Goal: Task Accomplishment & Management: Manage account settings

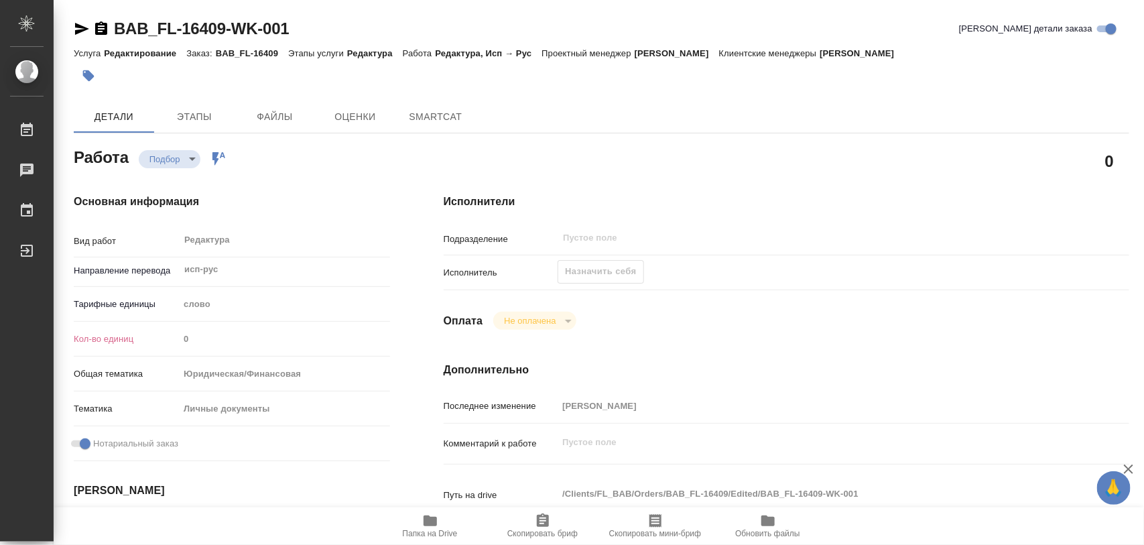
type textarea "x"
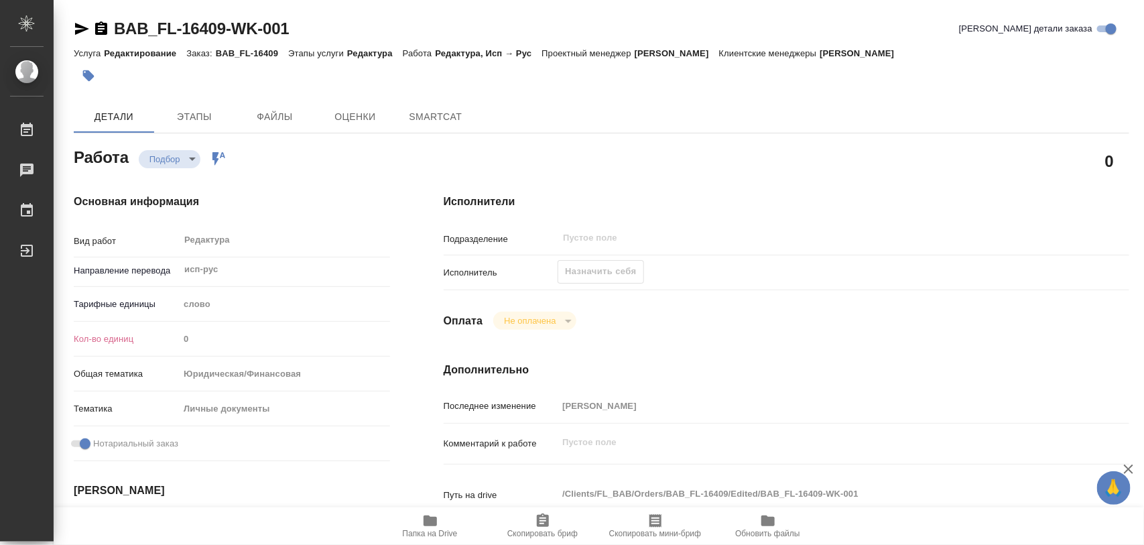
type textarea "x"
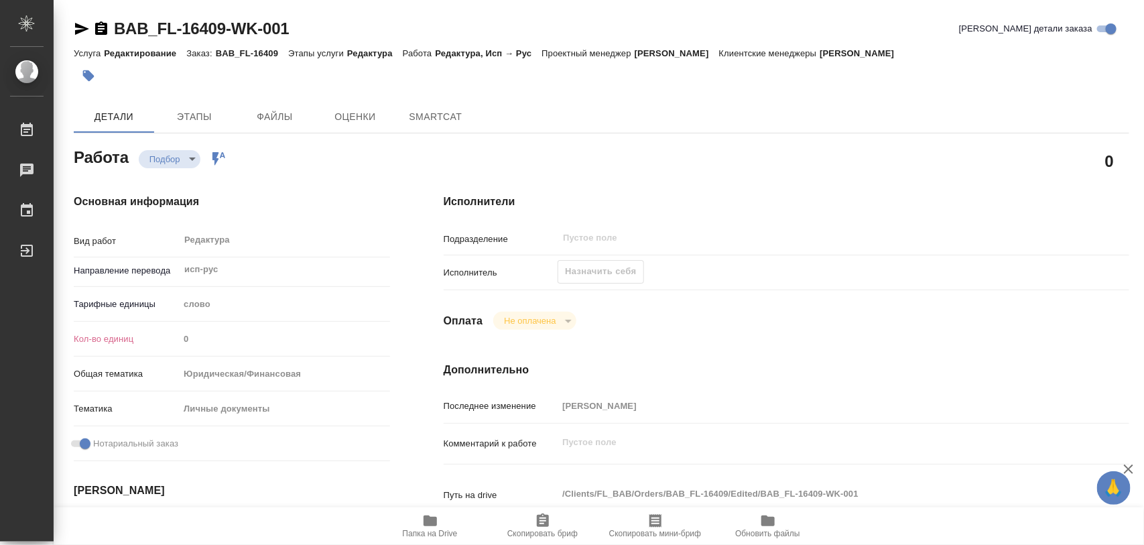
type textarea "x"
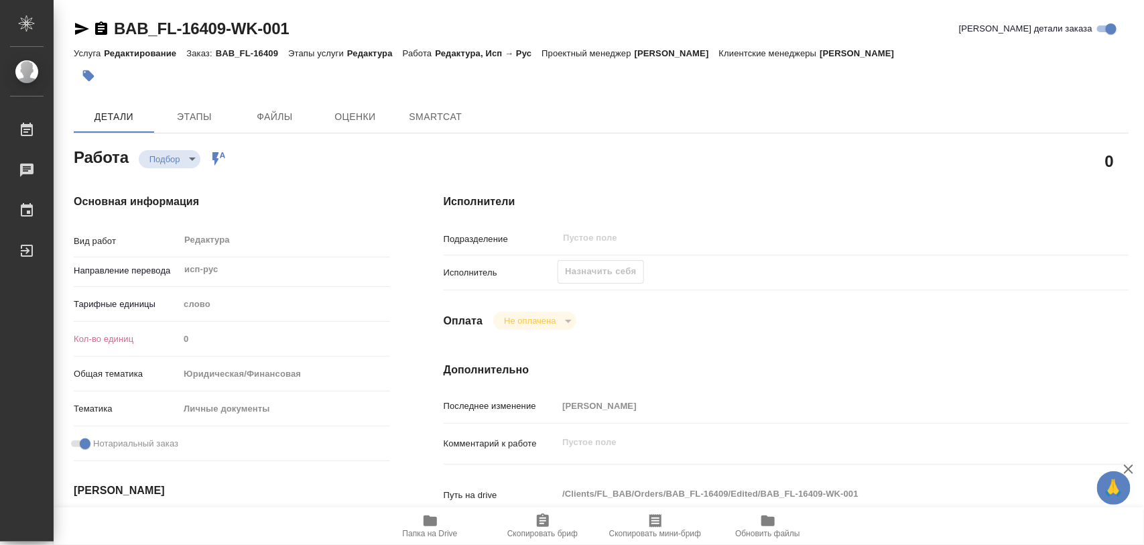
type textarea "x"
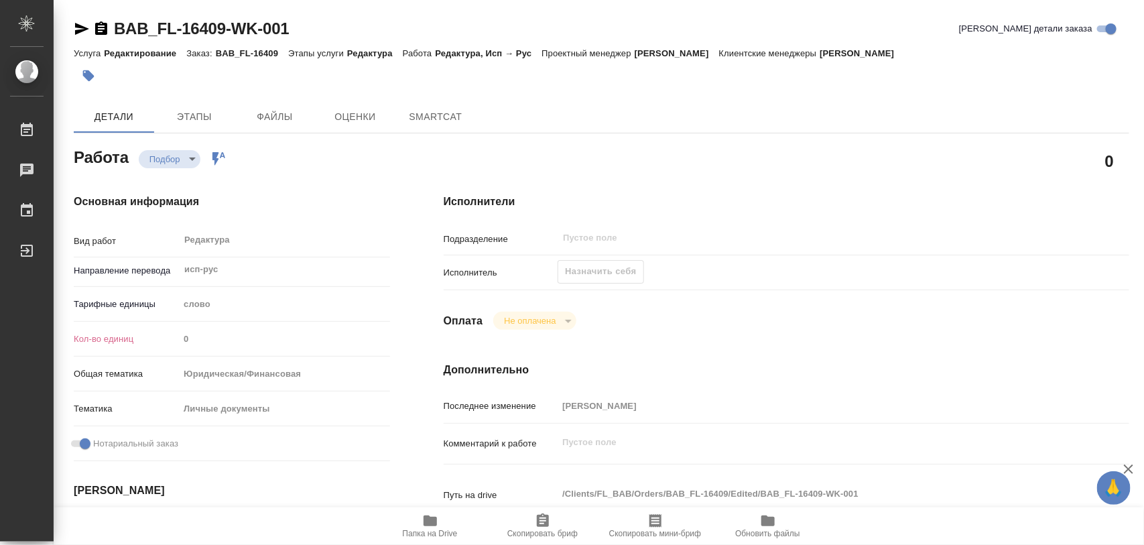
type textarea "x"
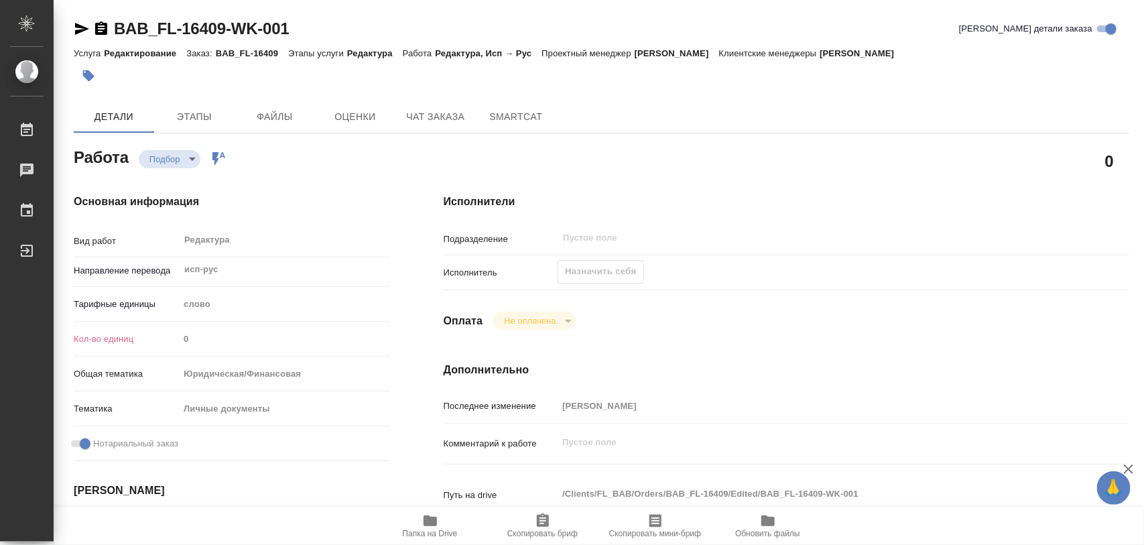
type textarea "x"
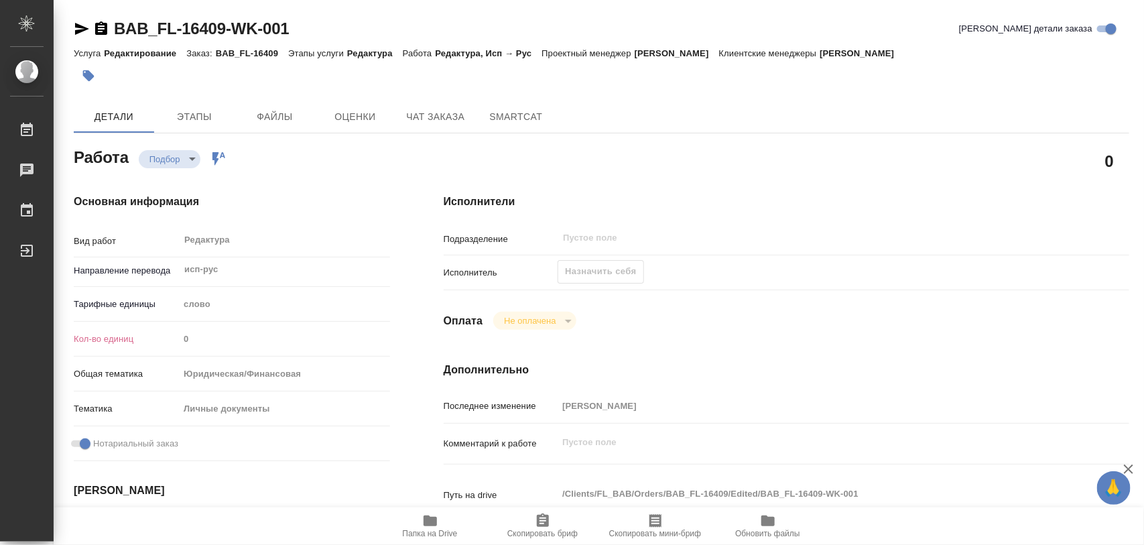
type textarea "x"
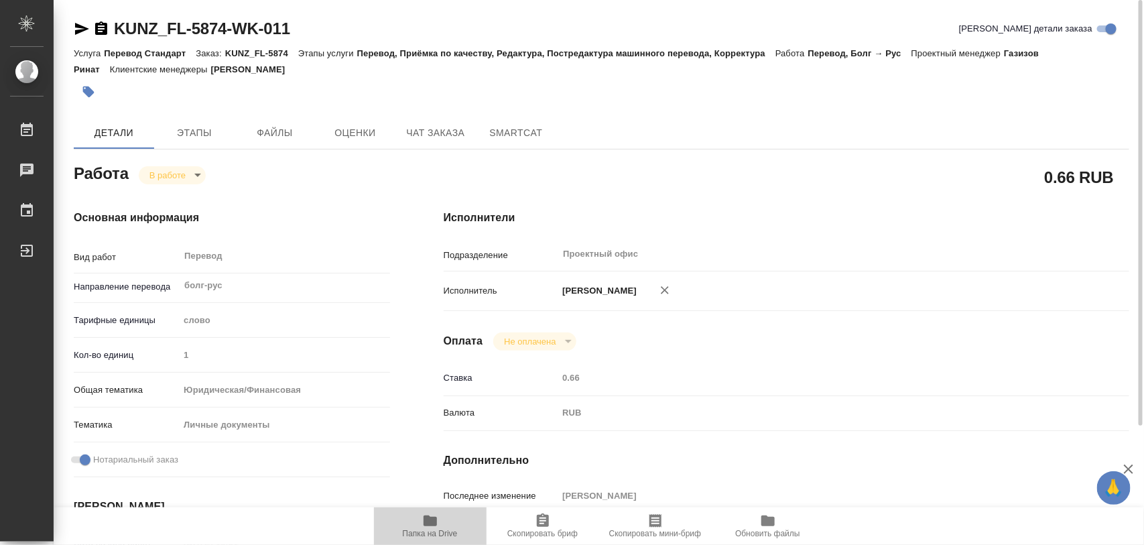
click at [437, 521] on icon "button" at bounding box center [430, 521] width 16 height 16
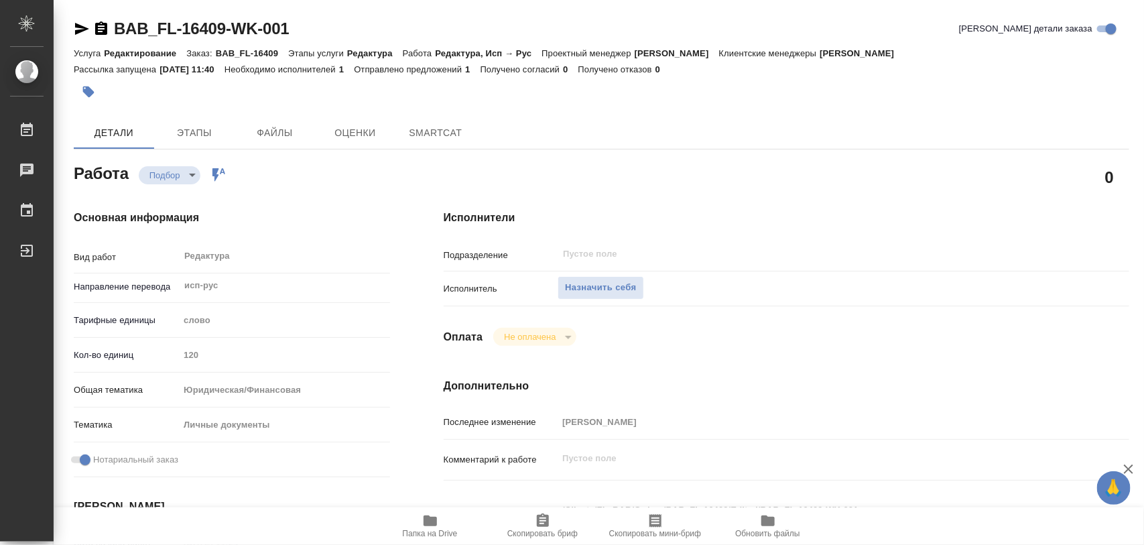
type textarea "x"
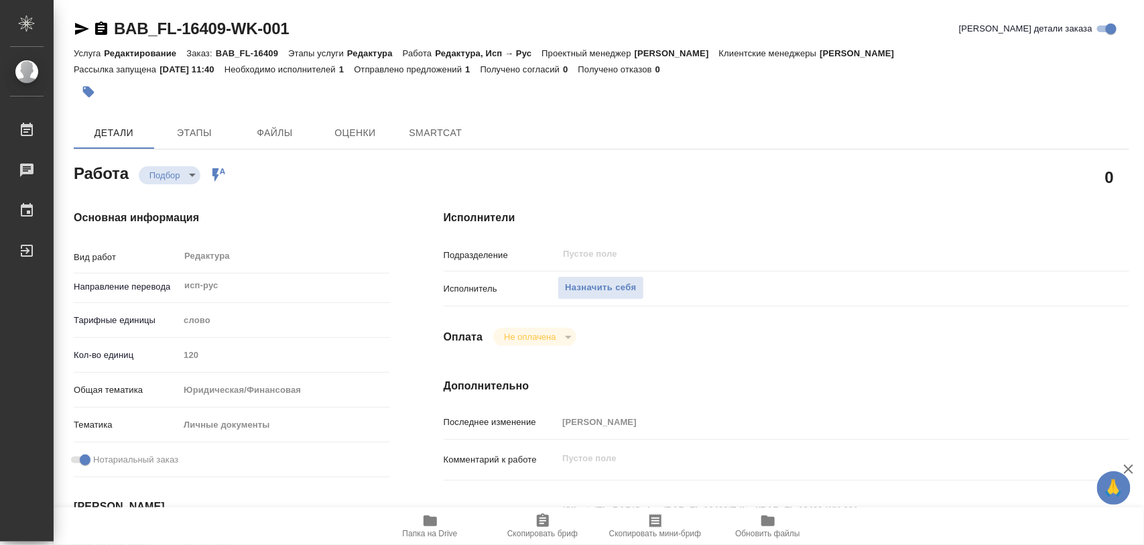
type textarea "x"
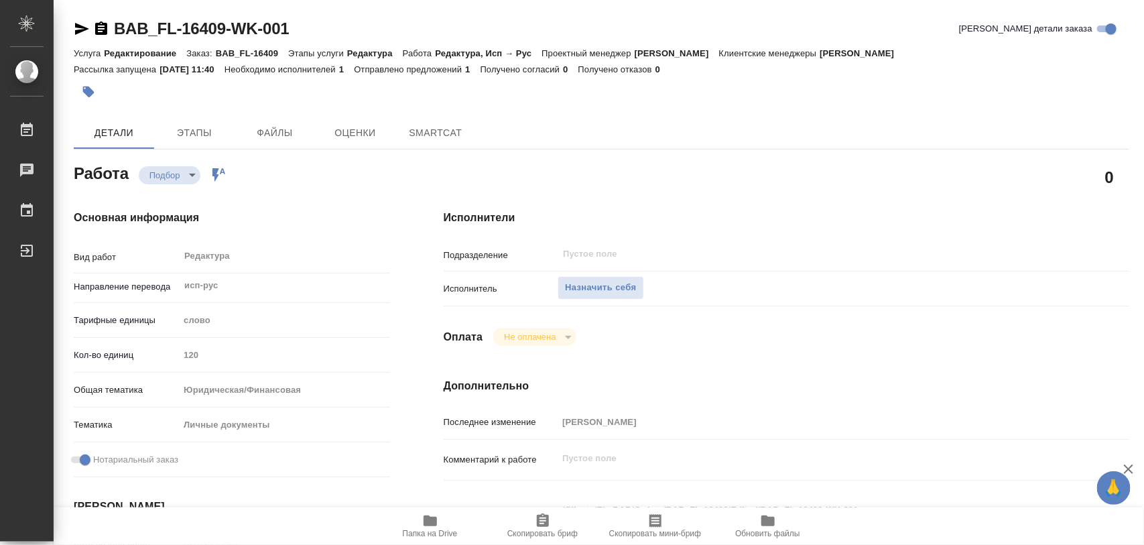
type textarea "x"
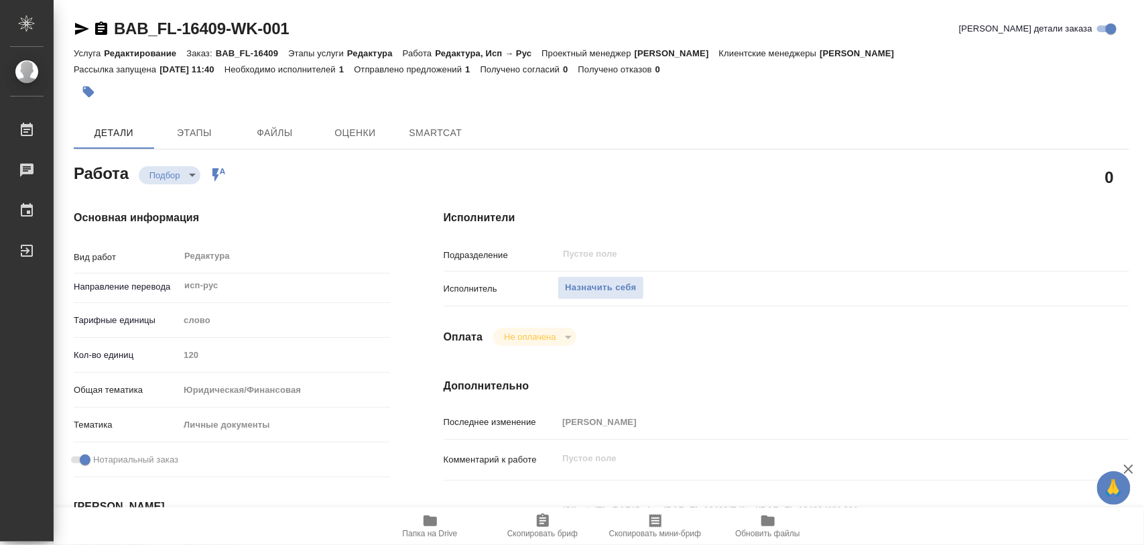
type textarea "x"
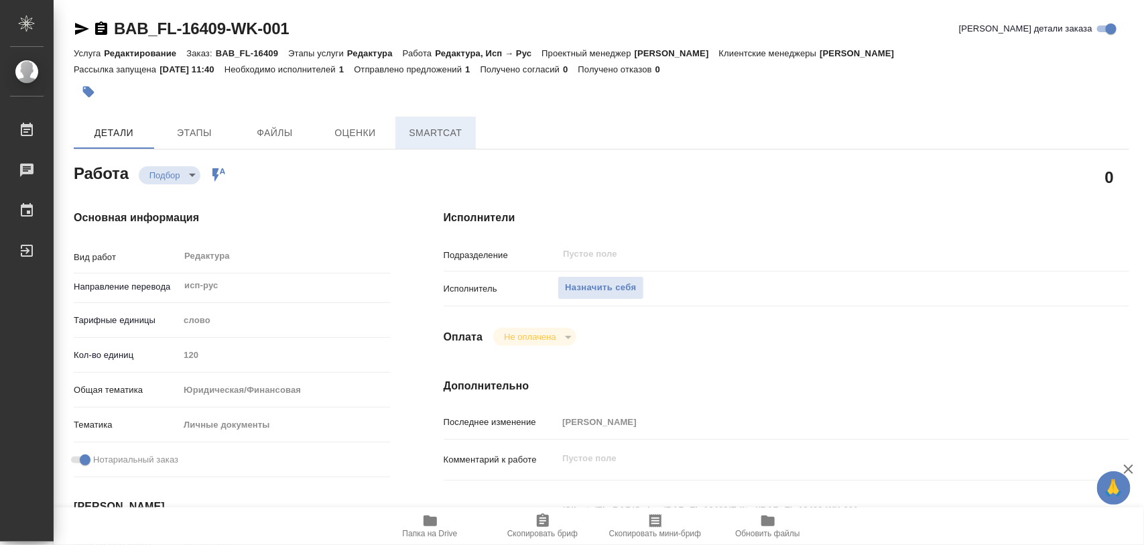
type textarea "x"
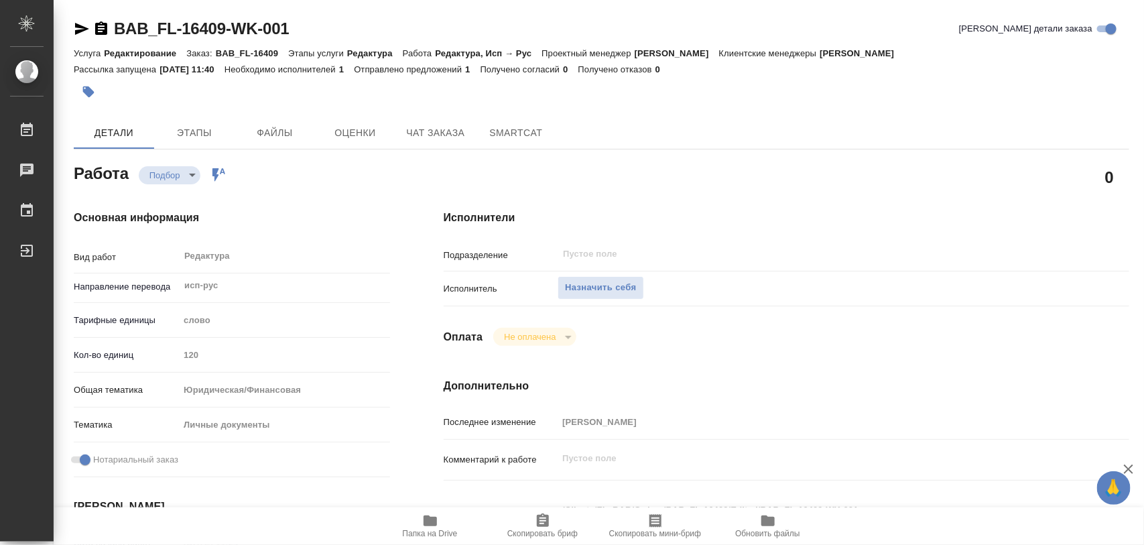
type textarea "x"
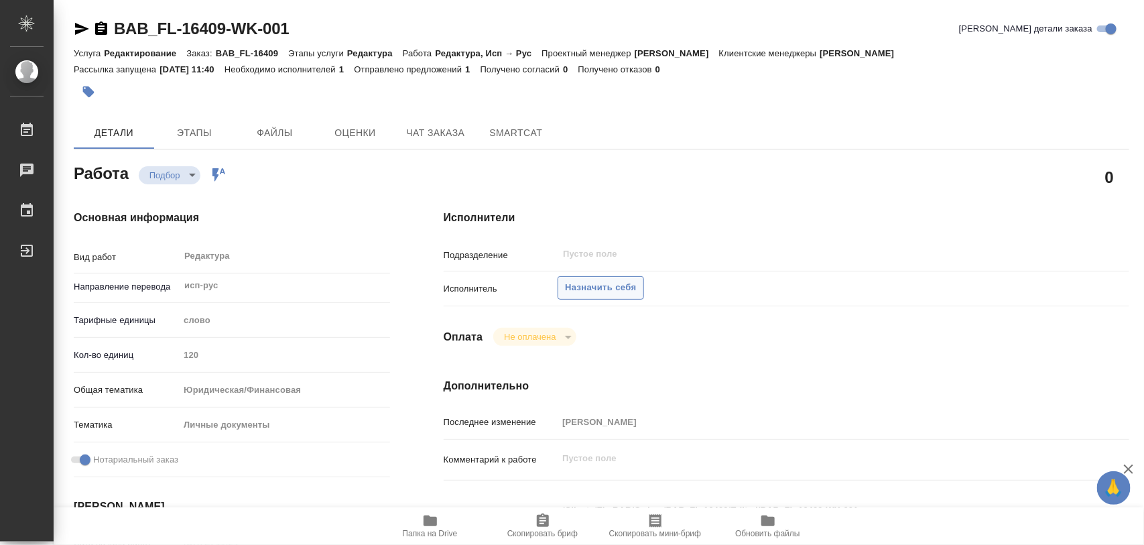
type textarea "x"
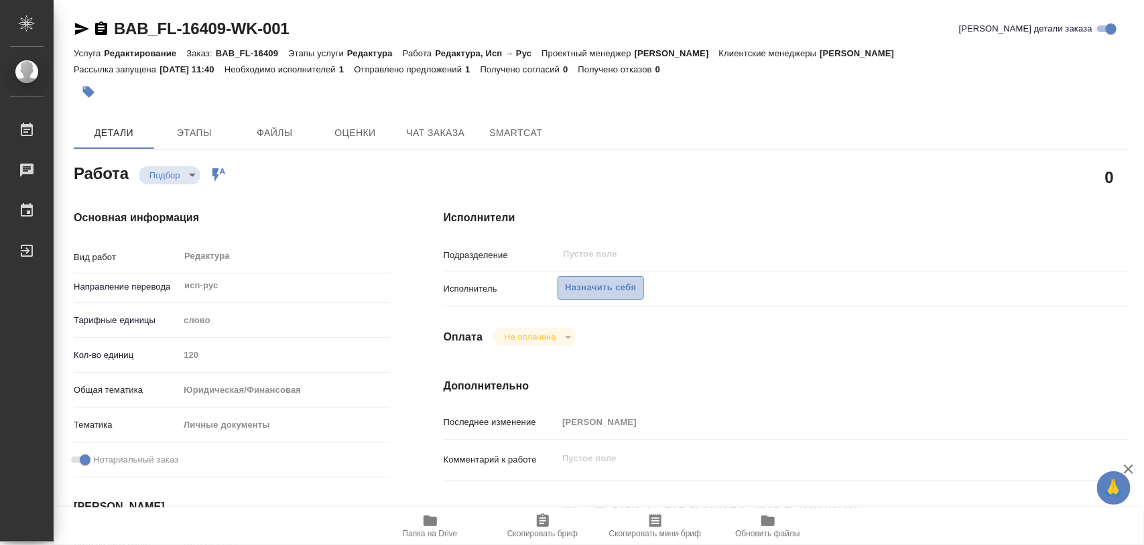
click at [611, 292] on span "Назначить себя" at bounding box center [600, 287] width 71 height 15
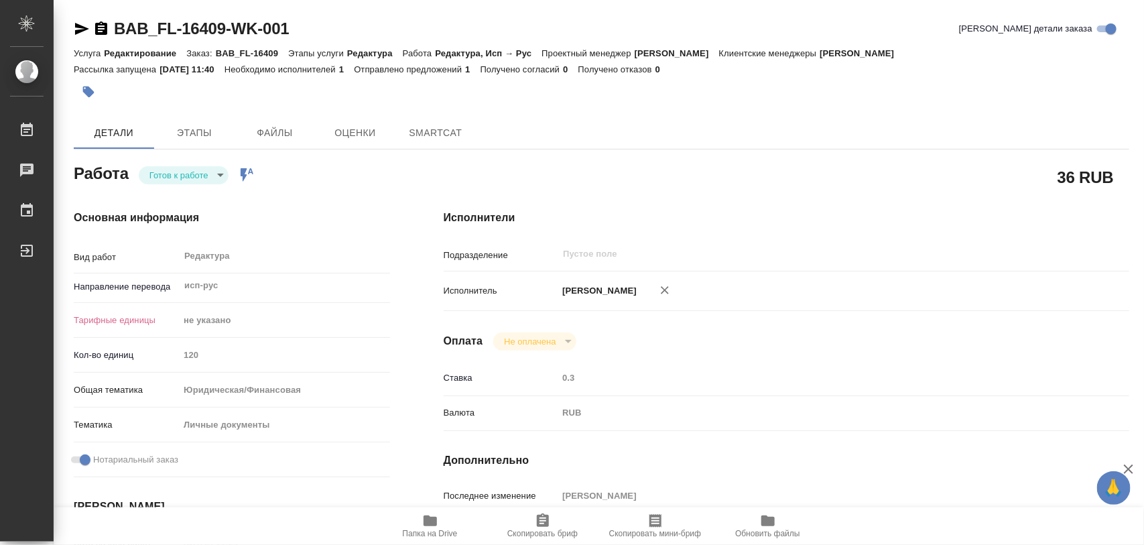
type textarea "x"
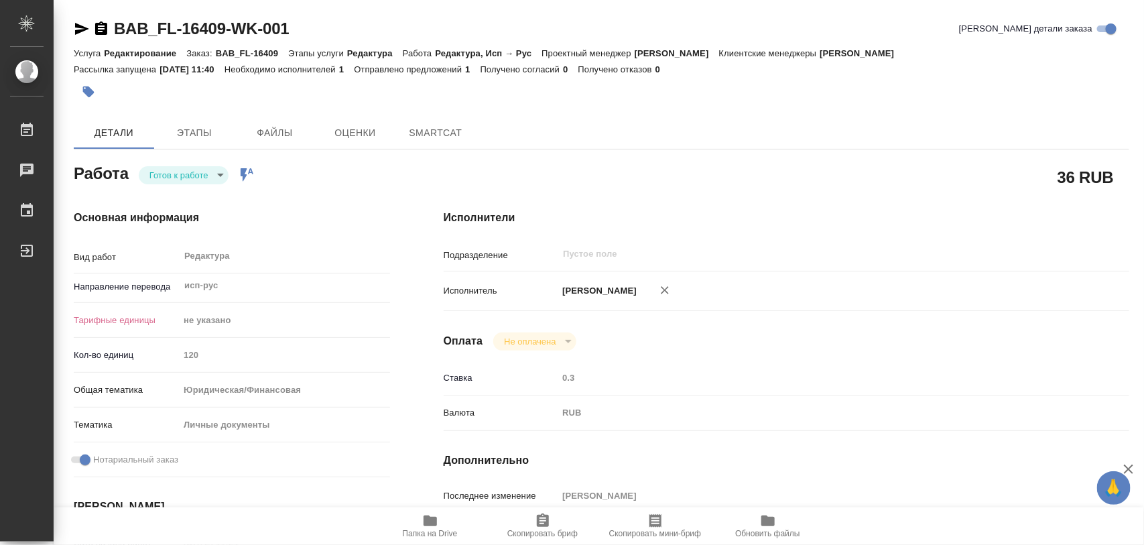
type textarea "x"
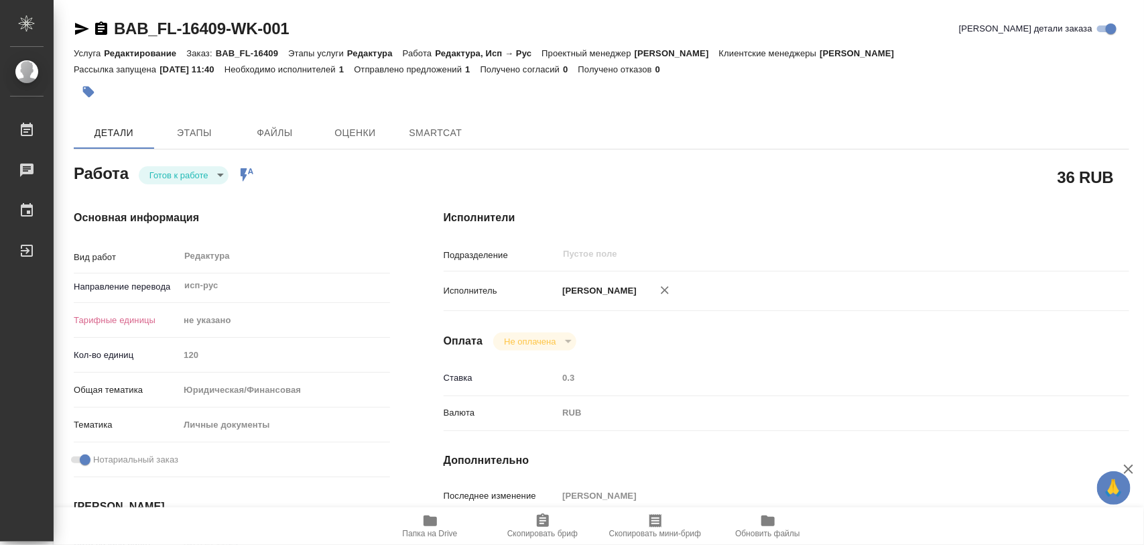
type textarea "x"
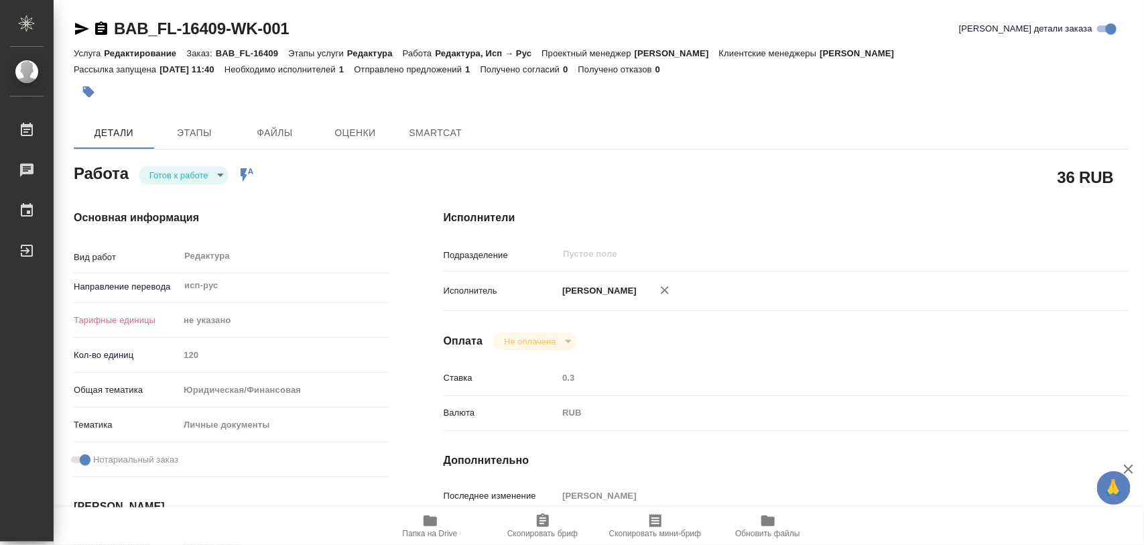
type textarea "x"
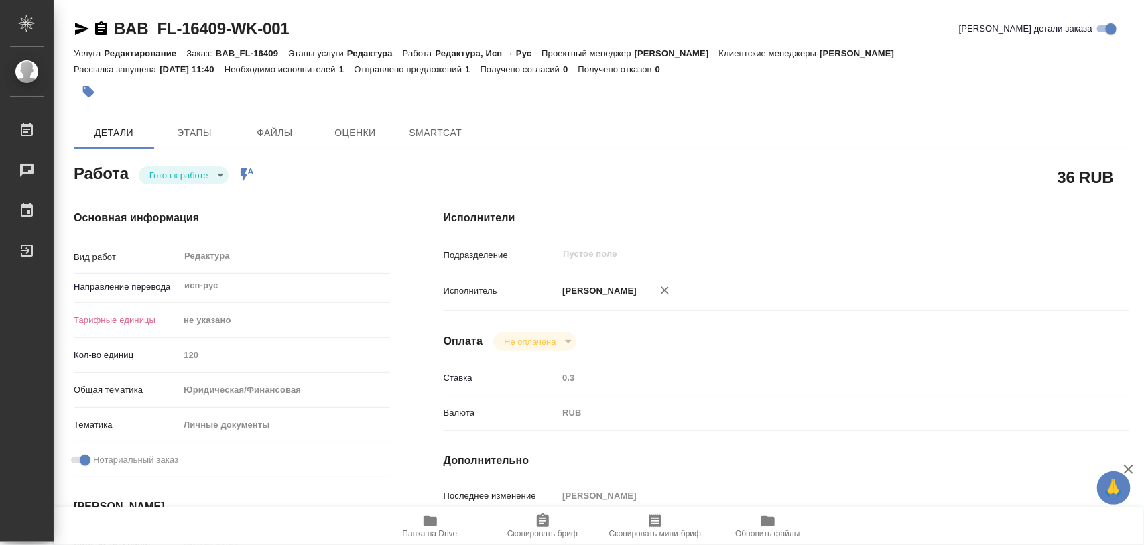
type textarea "x"
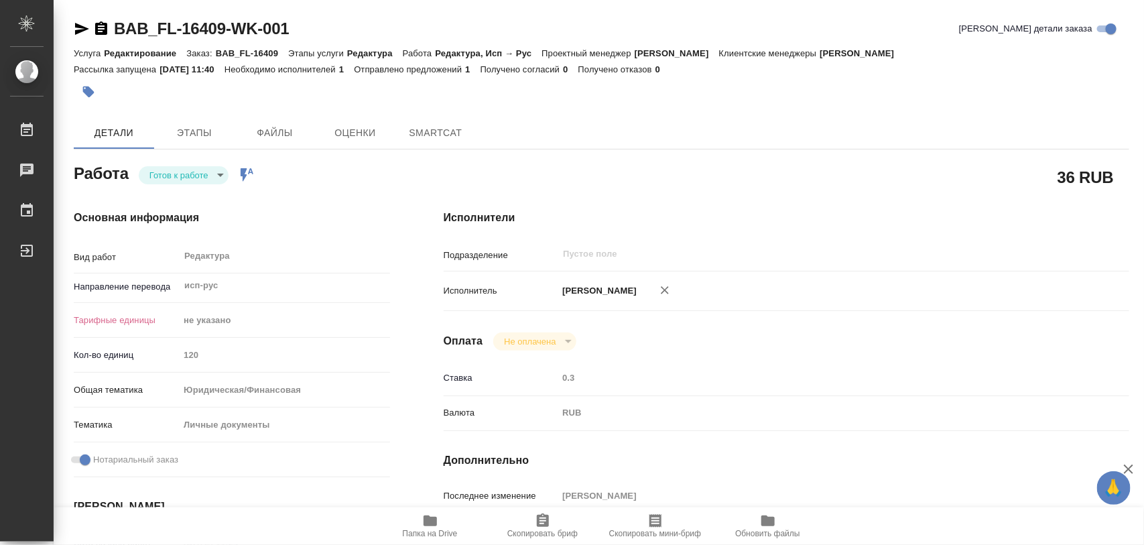
type textarea "x"
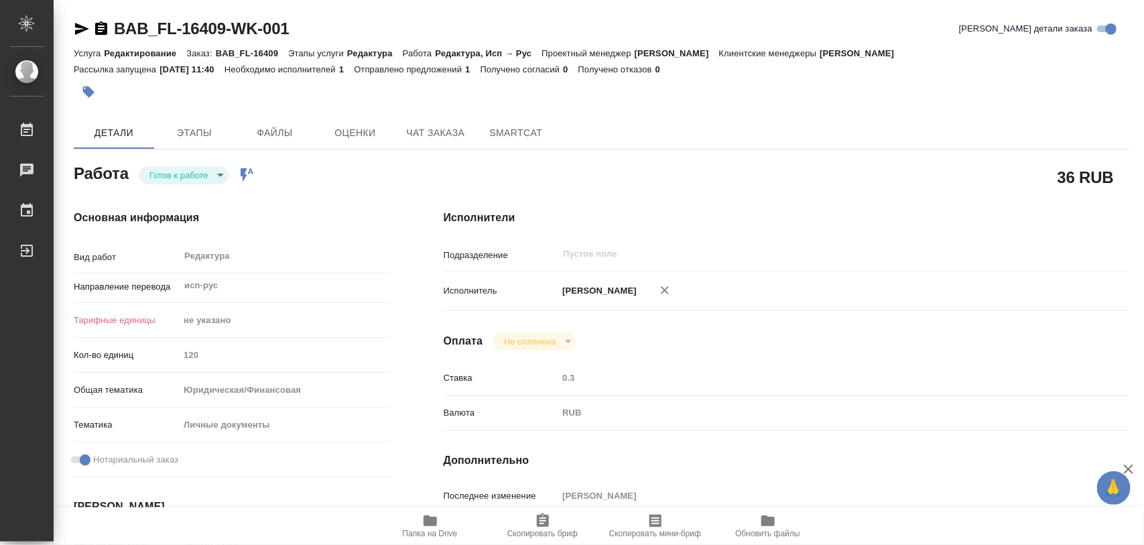
type textarea "x"
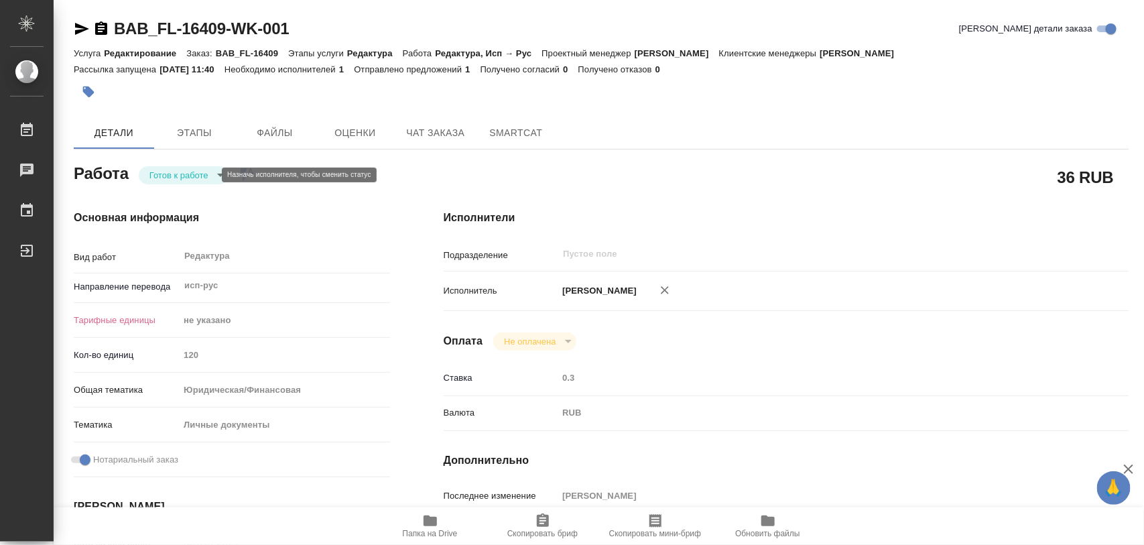
type textarea "x"
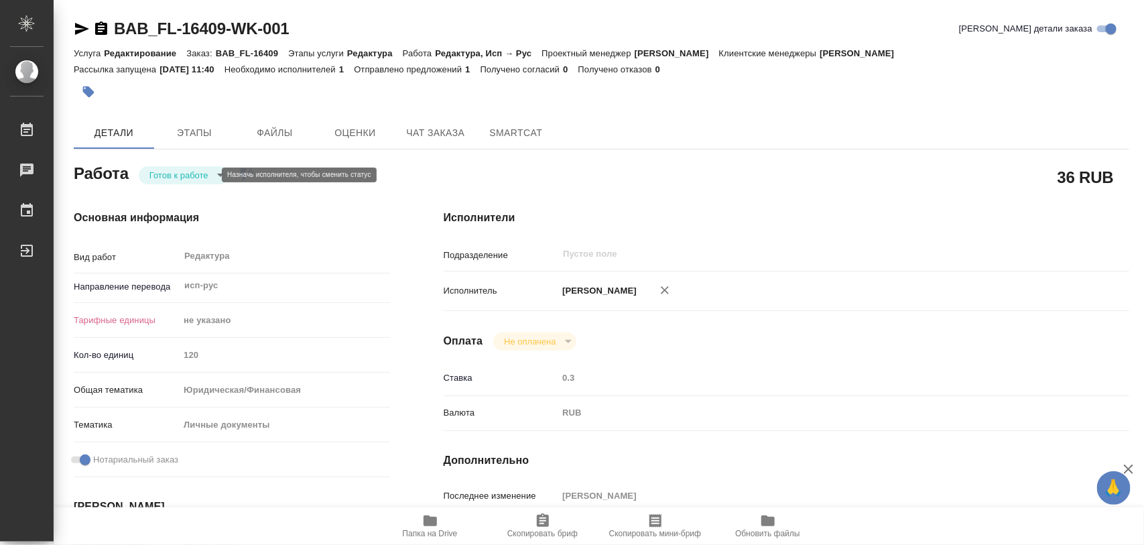
click at [212, 173] on body "🙏 .cls-1 fill:#fff; AWATERA Iglakov Maksim Работы Чаты График Выйти BAB_FL-1640…" at bounding box center [572, 272] width 1144 height 545
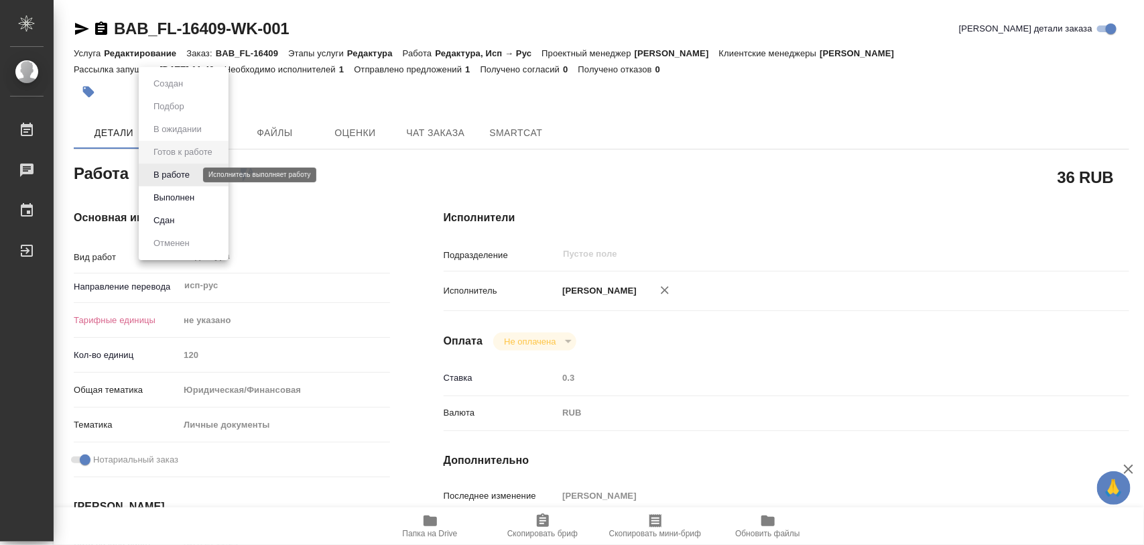
click at [190, 173] on button "В работе" at bounding box center [171, 175] width 44 height 15
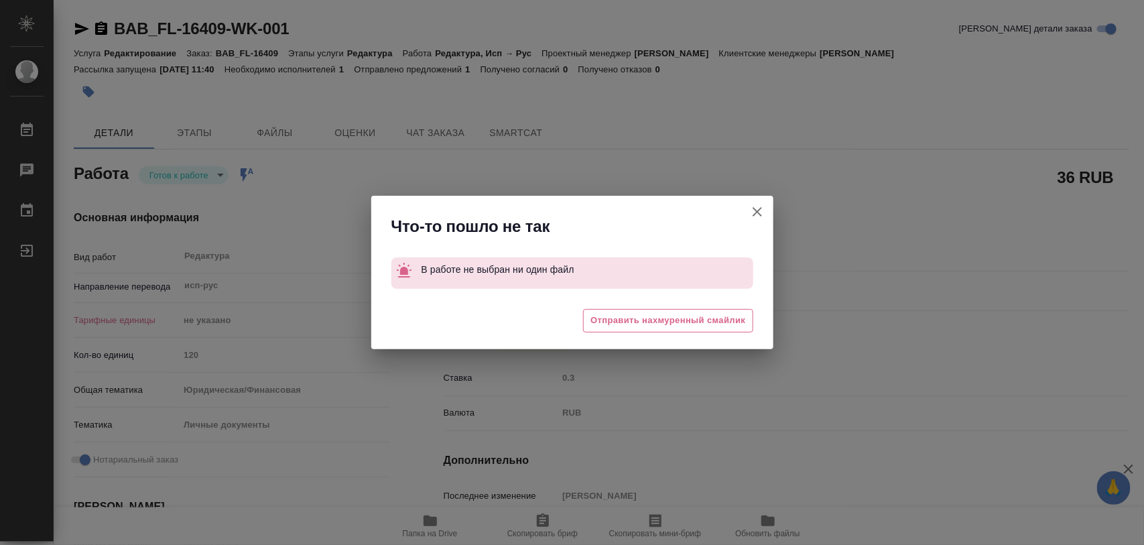
type textarea "x"
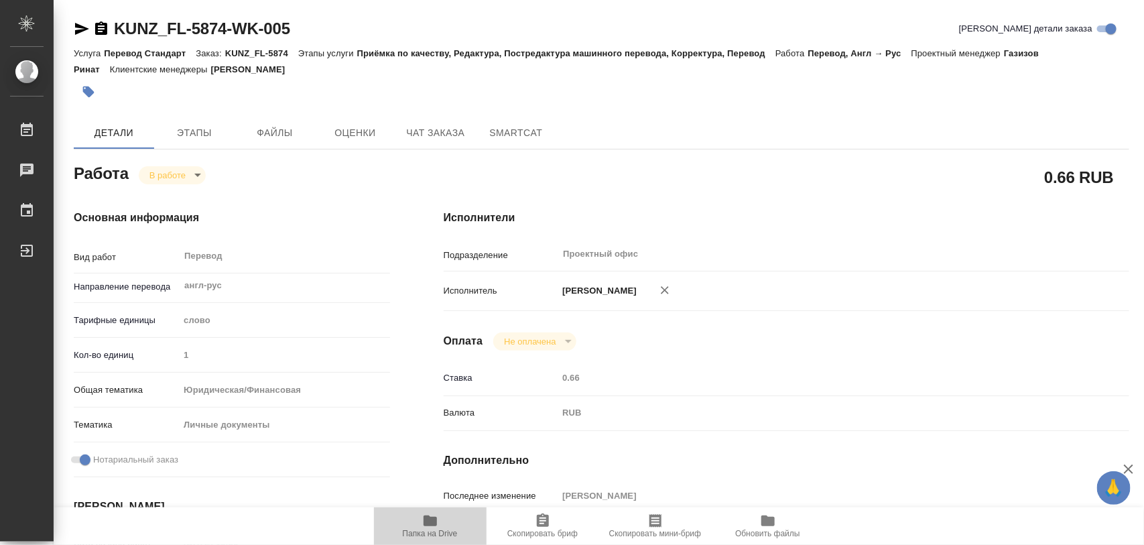
click at [434, 518] on icon "button" at bounding box center [429, 520] width 13 height 11
